Goal: Task Accomplishment & Management: Use online tool/utility

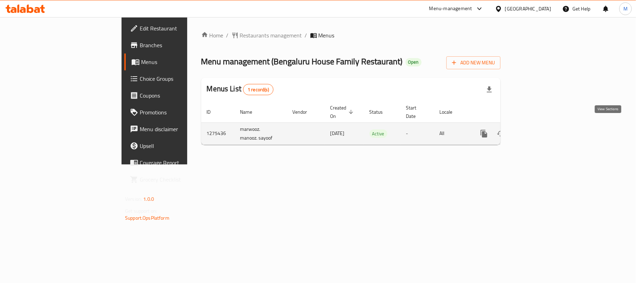
click at [538, 130] on icon "enhanced table" at bounding box center [535, 133] width 6 height 6
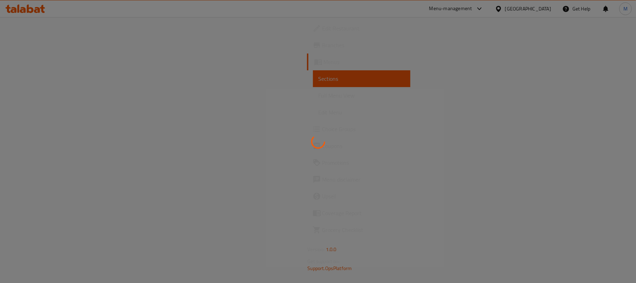
click at [562, 106] on div at bounding box center [318, 141] width 636 height 283
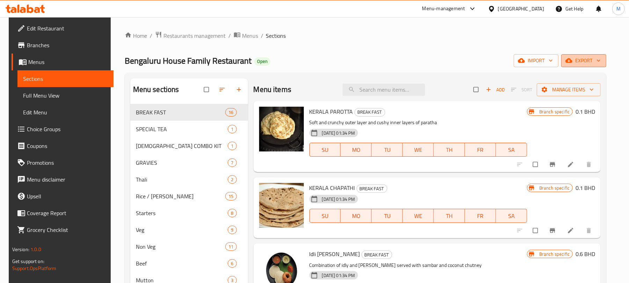
click at [593, 64] on span "export" at bounding box center [584, 60] width 34 height 9
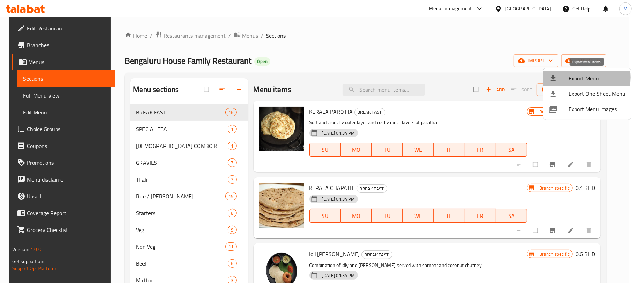
click at [582, 77] on span "Export Menu" at bounding box center [597, 78] width 57 height 8
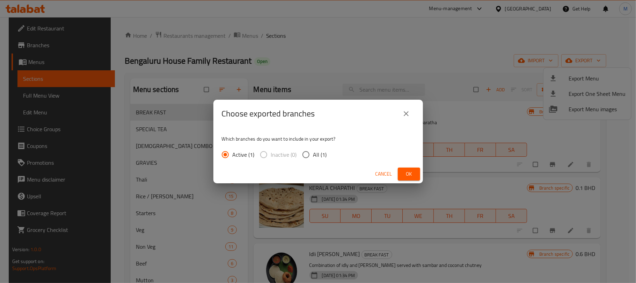
click at [317, 156] on span "All (1)" at bounding box center [320, 154] width 14 height 8
click at [313, 156] on input "All (1)" at bounding box center [306, 154] width 15 height 15
radio input "true"
click at [412, 172] on span "Ok" at bounding box center [409, 173] width 11 height 9
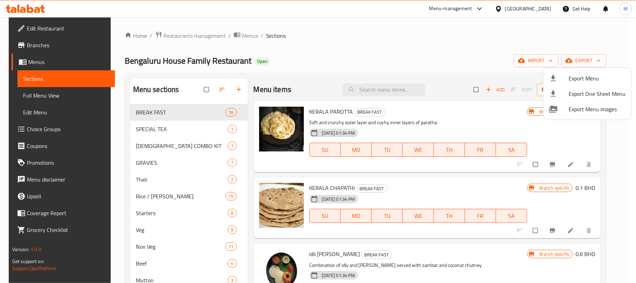
click at [115, 130] on div at bounding box center [318, 141] width 636 height 283
